Goal: Task Accomplishment & Management: Use online tool/utility

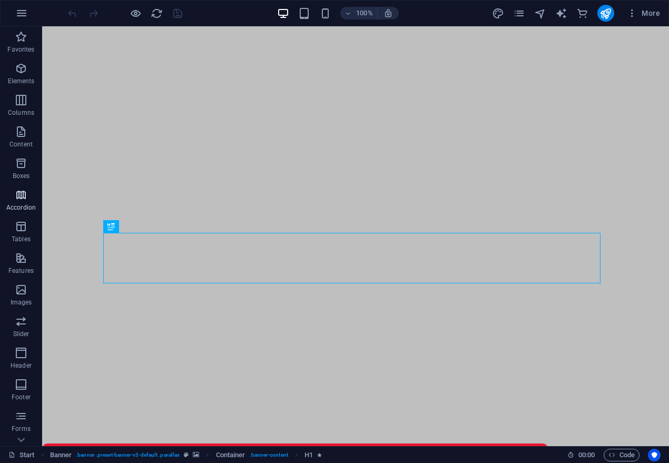
click at [22, 196] on icon "button" at bounding box center [21, 194] width 13 height 13
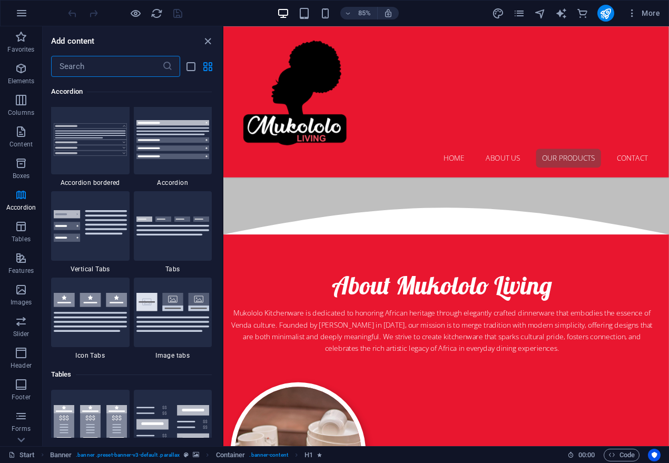
scroll to position [619, 0]
click at [203, 39] on icon "close panel" at bounding box center [208, 41] width 12 height 12
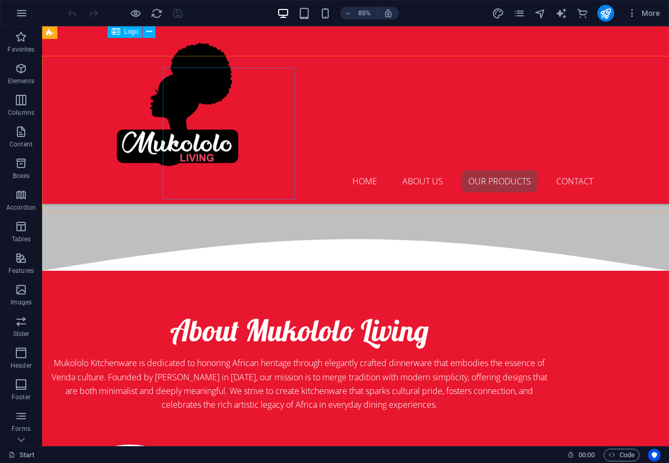
scroll to position [589, 0]
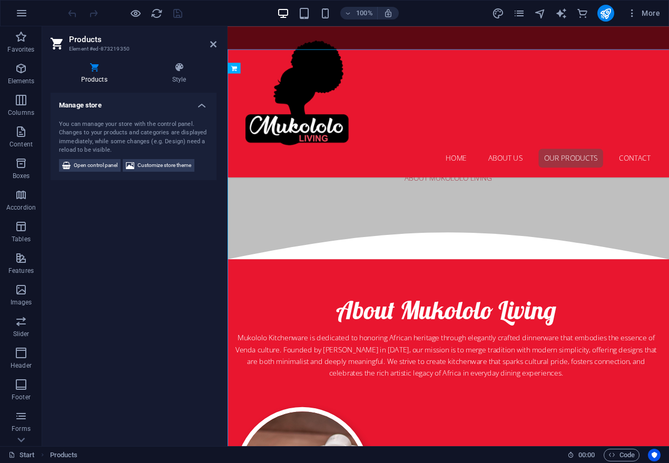
scroll to position [619, 0]
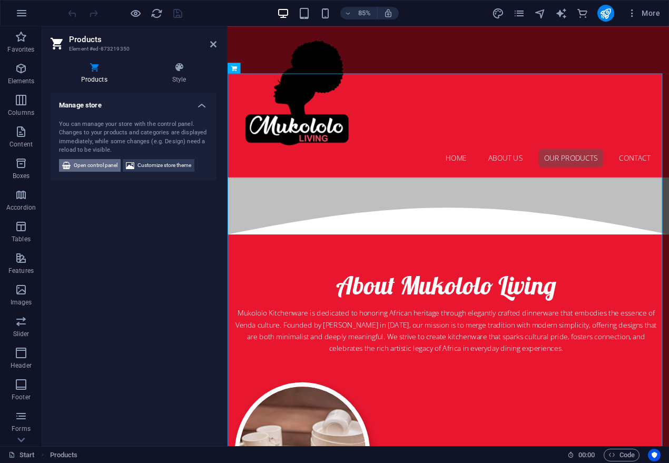
click at [78, 163] on span "Open control panel" at bounding box center [96, 165] width 44 height 13
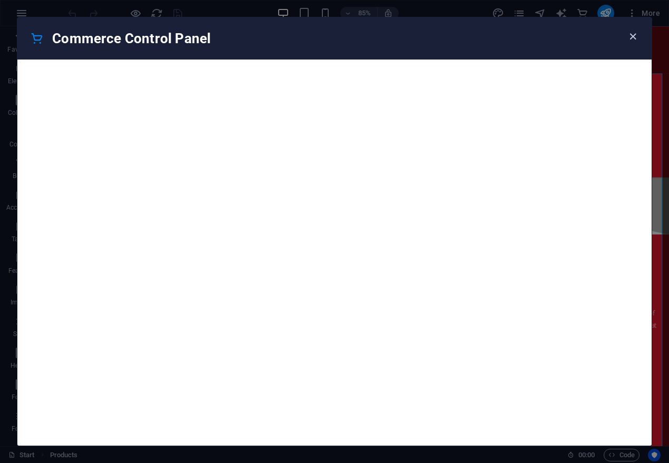
click at [632, 38] on icon "button" at bounding box center [632, 37] width 12 height 12
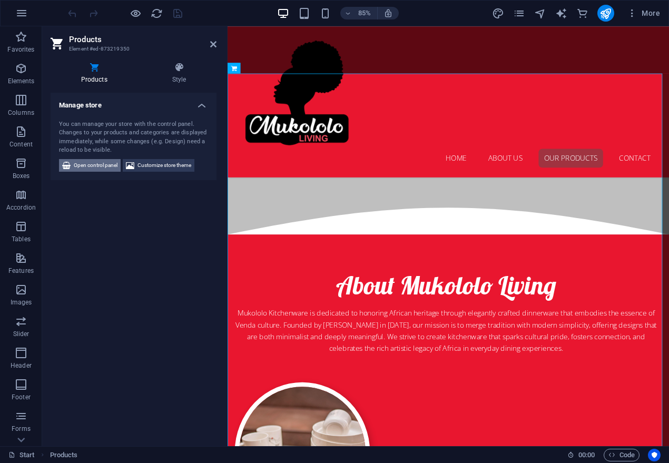
click at [97, 162] on span "Open control panel" at bounding box center [96, 165] width 44 height 13
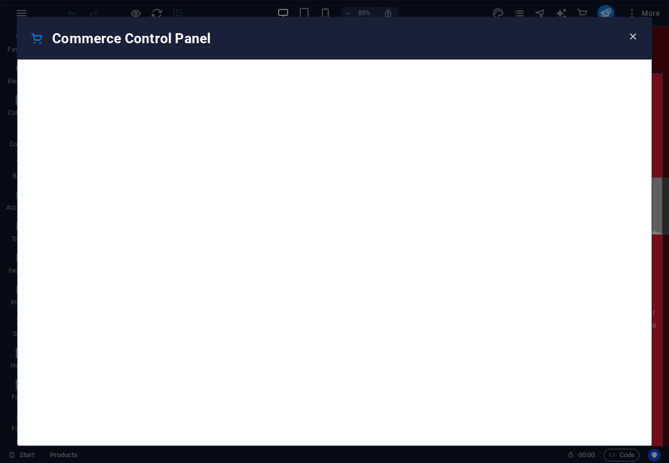
click at [632, 37] on icon "button" at bounding box center [632, 37] width 12 height 12
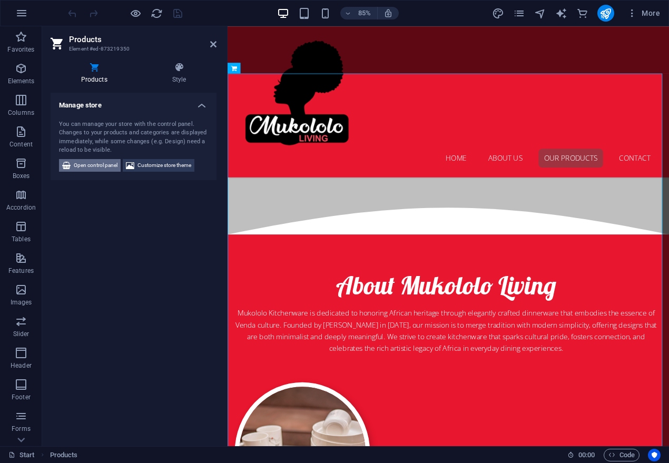
click at [99, 168] on span "Open control panel" at bounding box center [96, 165] width 44 height 13
